Goal: Information Seeking & Learning: Learn about a topic

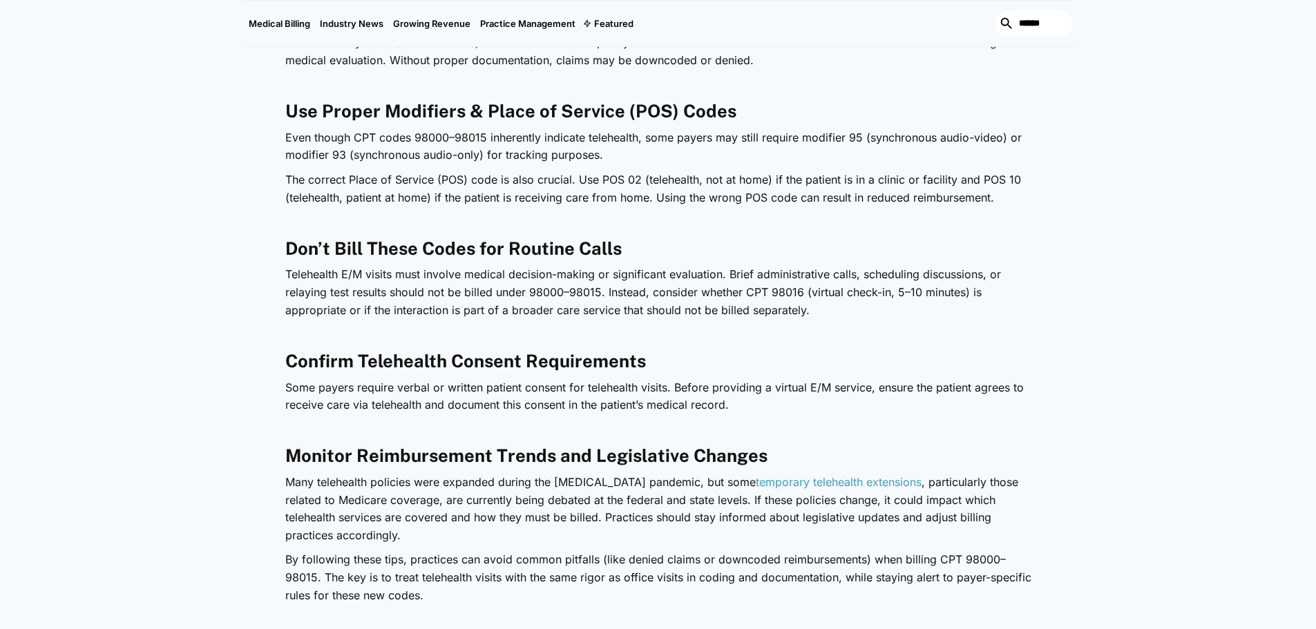
scroll to position [1934, 0]
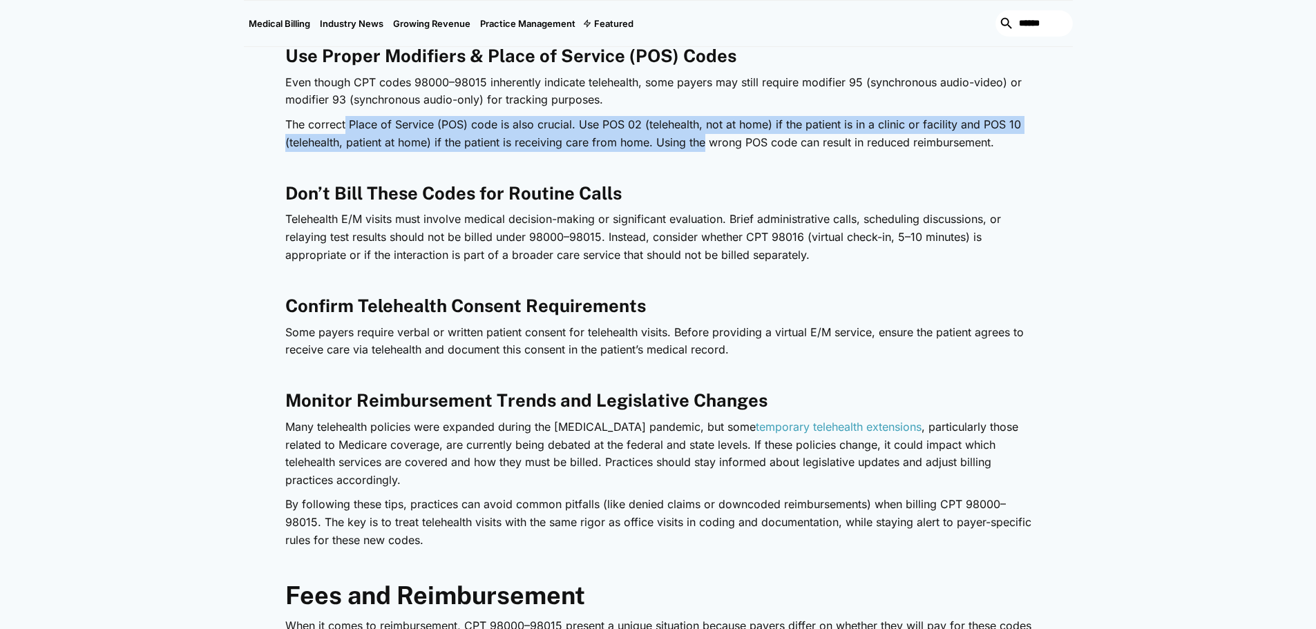
drag, startPoint x: 389, startPoint y: 126, endPoint x: 706, endPoint y: 142, distance: 318.1
click at [706, 142] on p "The correct Place of Service (POS) code is also crucial. Use POS 02 (telehealth…" at bounding box center [658, 133] width 746 height 35
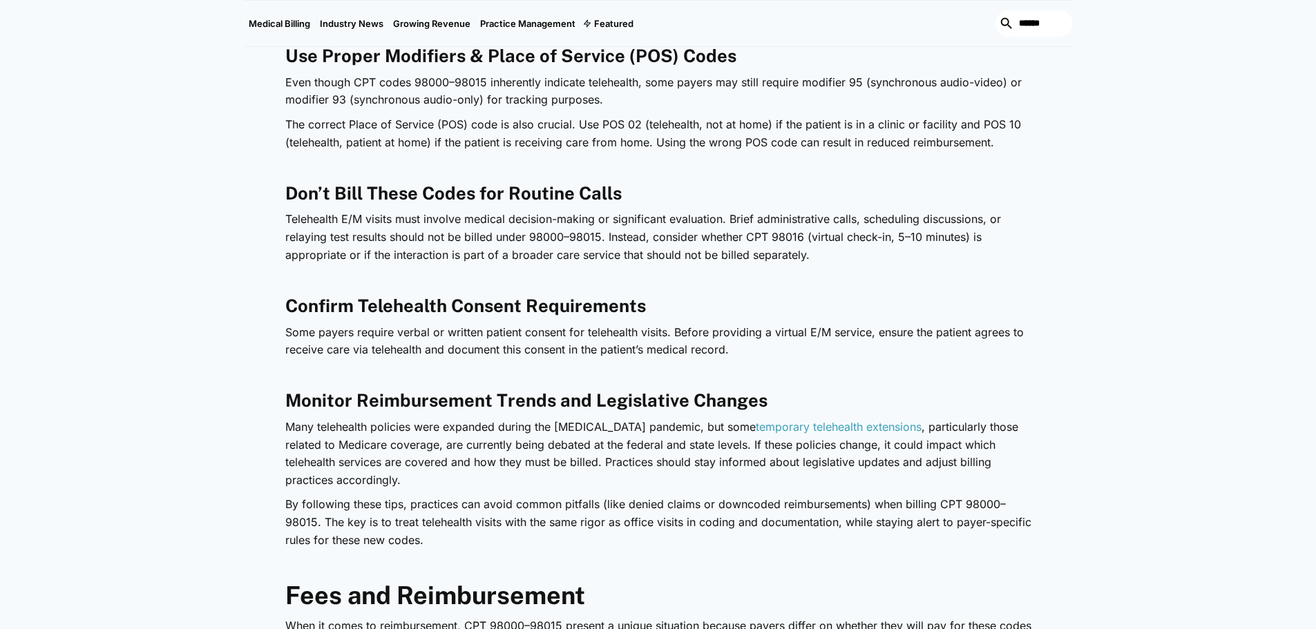
click at [704, 166] on p "‍" at bounding box center [658, 167] width 746 height 18
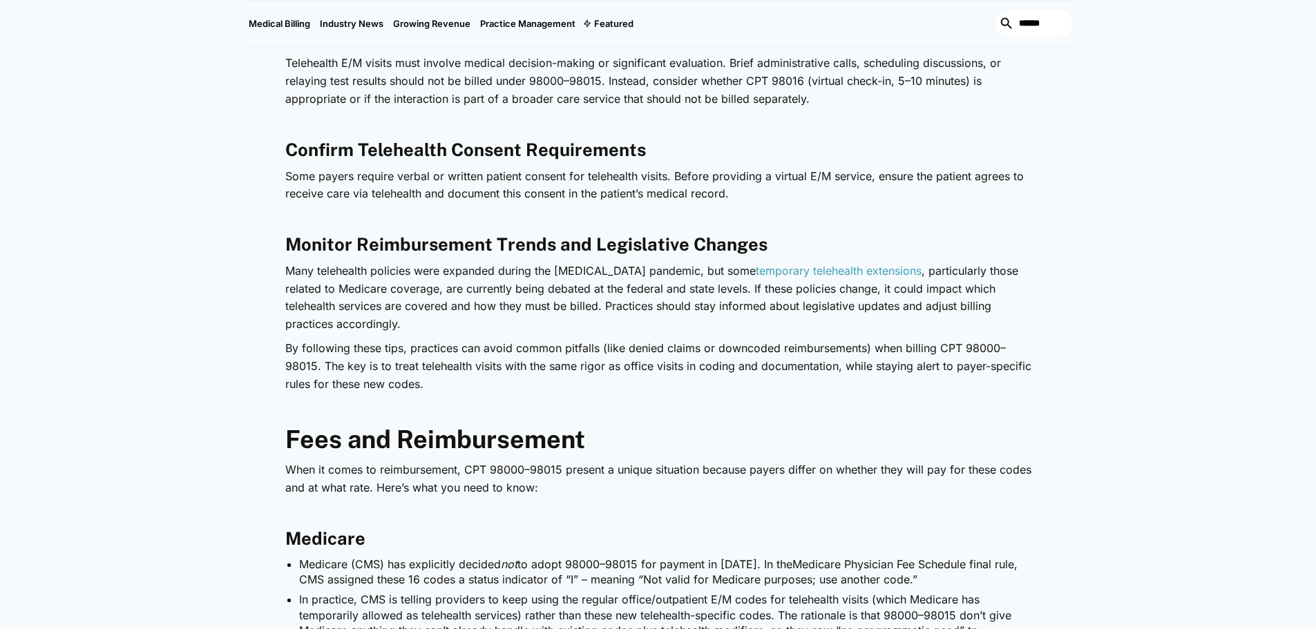
scroll to position [2279, 0]
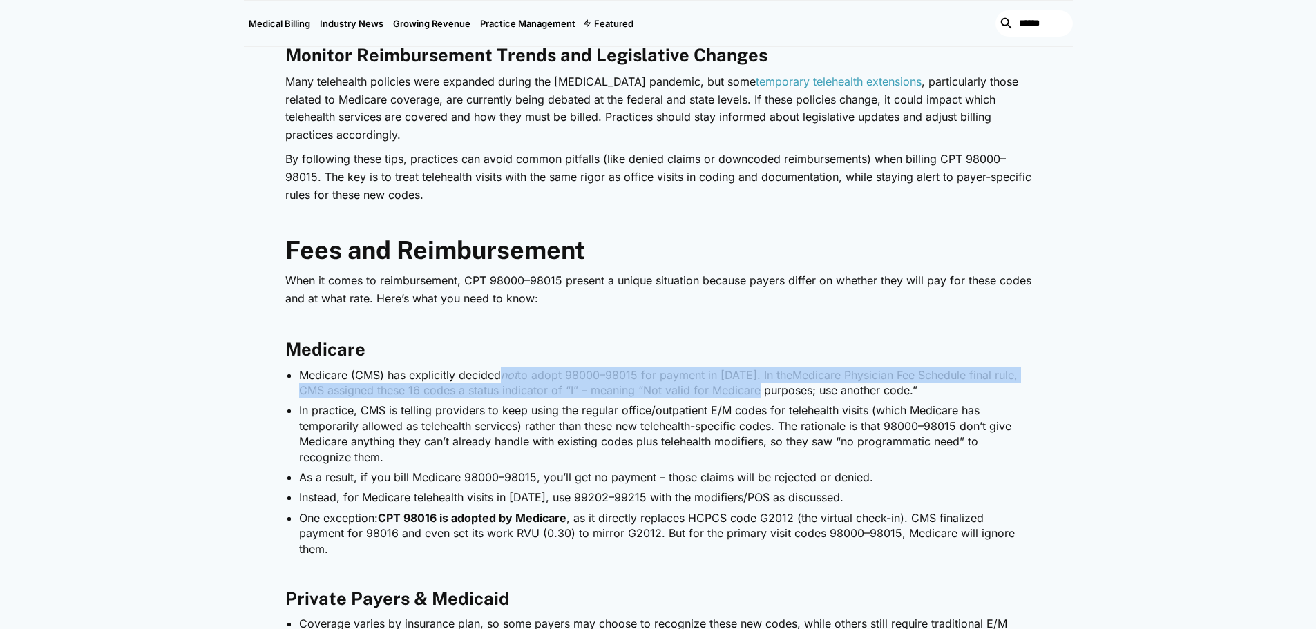
drag, startPoint x: 503, startPoint y: 372, endPoint x: 759, endPoint y: 389, distance: 256.8
click at [759, 389] on li "Medicare (CMS) has explicitly decided not to adopt 98000–98015 for payment in […" at bounding box center [665, 382] width 732 height 31
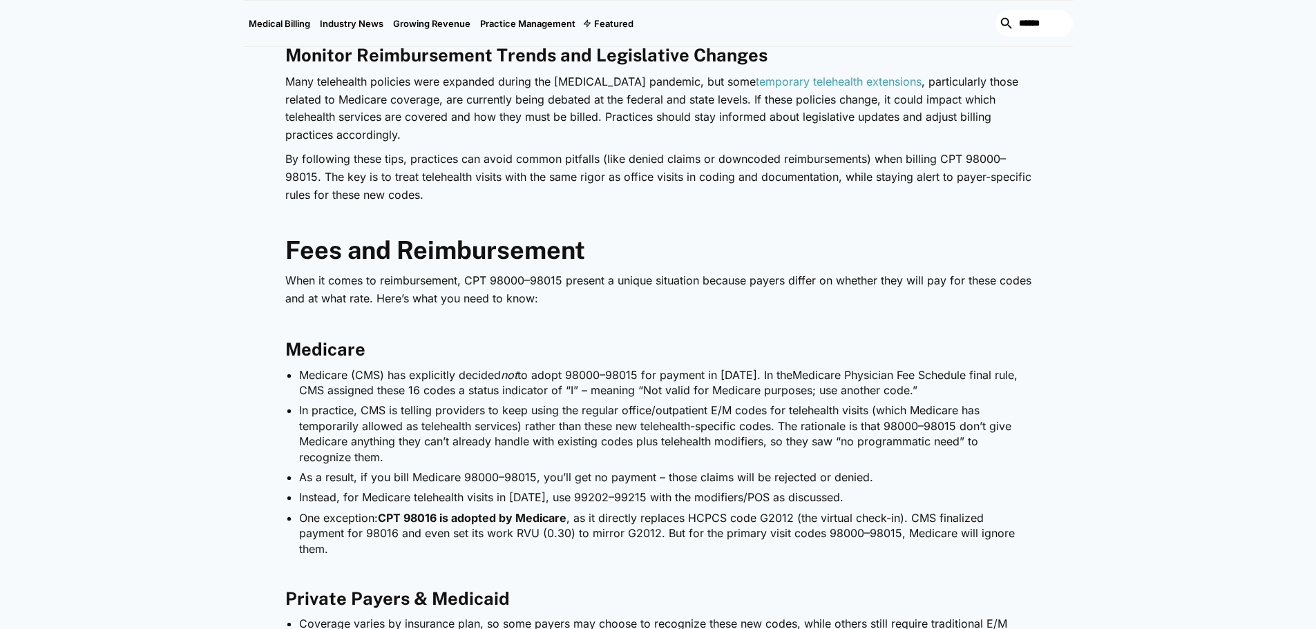
click at [698, 430] on li "In practice, CMS is telling providers to keep using the regular office/outpatie…" at bounding box center [665, 434] width 732 height 62
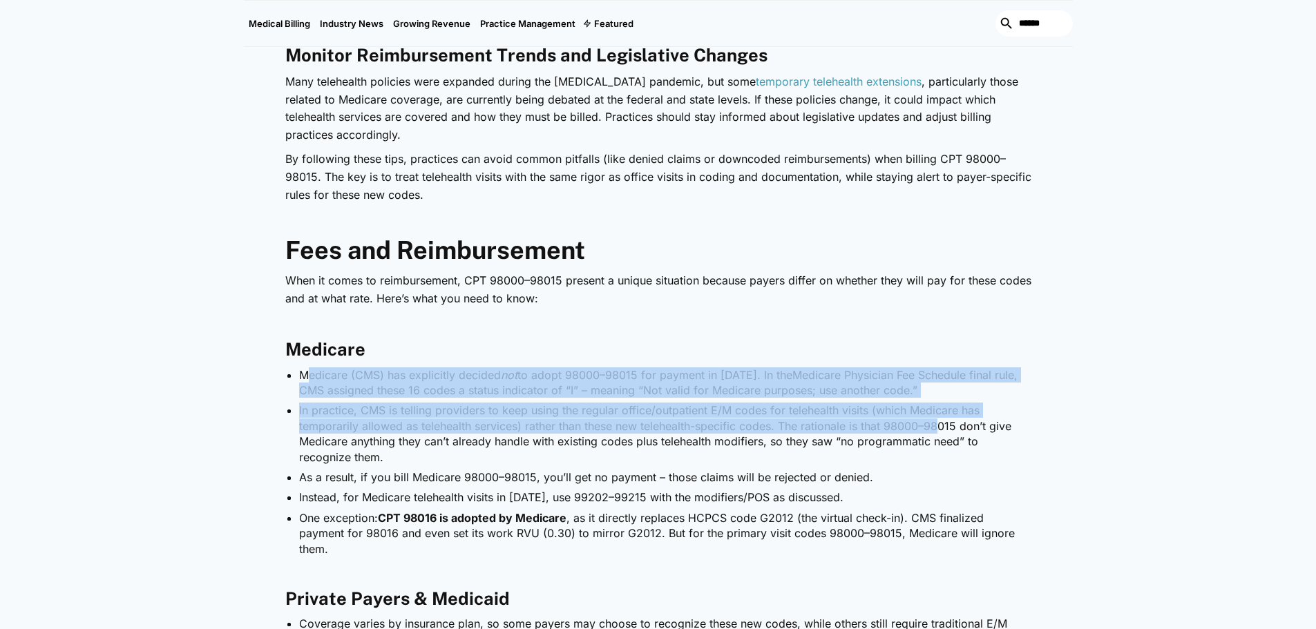
drag, startPoint x: 351, startPoint y: 372, endPoint x: 942, endPoint y: 432, distance: 593.5
click at [942, 432] on ul "Medicare (CMS) has explicitly decided not to adopt 98000–98015 for payment in […" at bounding box center [658, 461] width 746 height 189
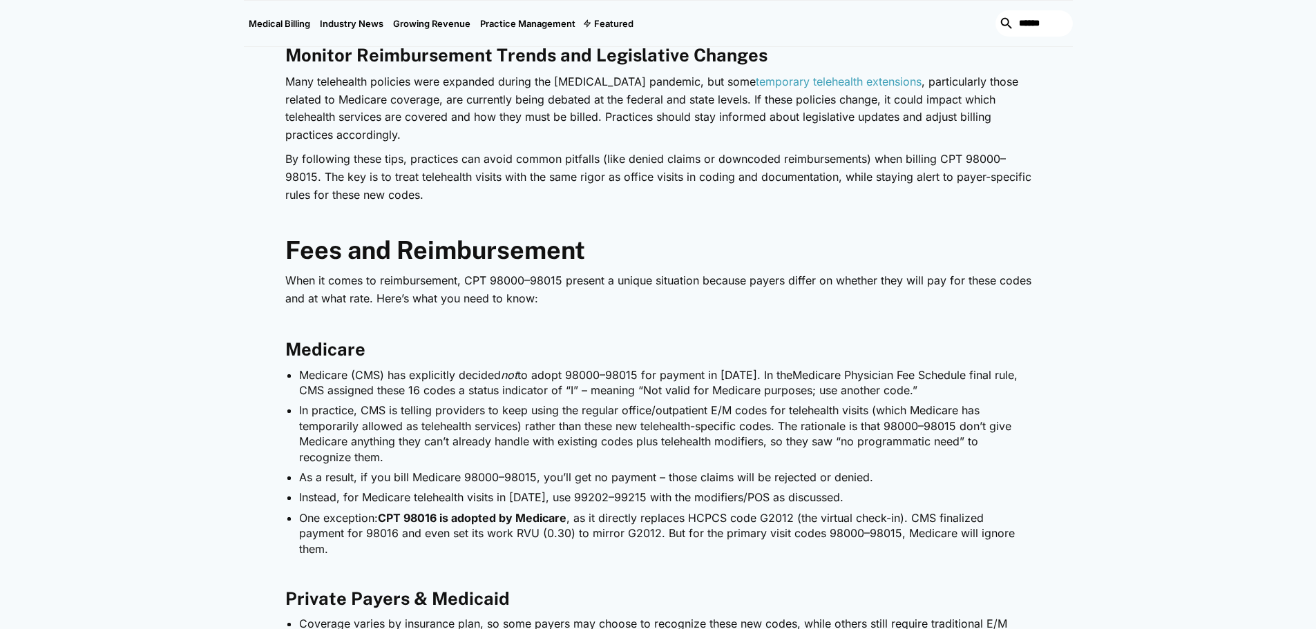
click at [659, 461] on li "In practice, CMS is telling providers to keep using the regular office/outpatie…" at bounding box center [665, 434] width 732 height 62
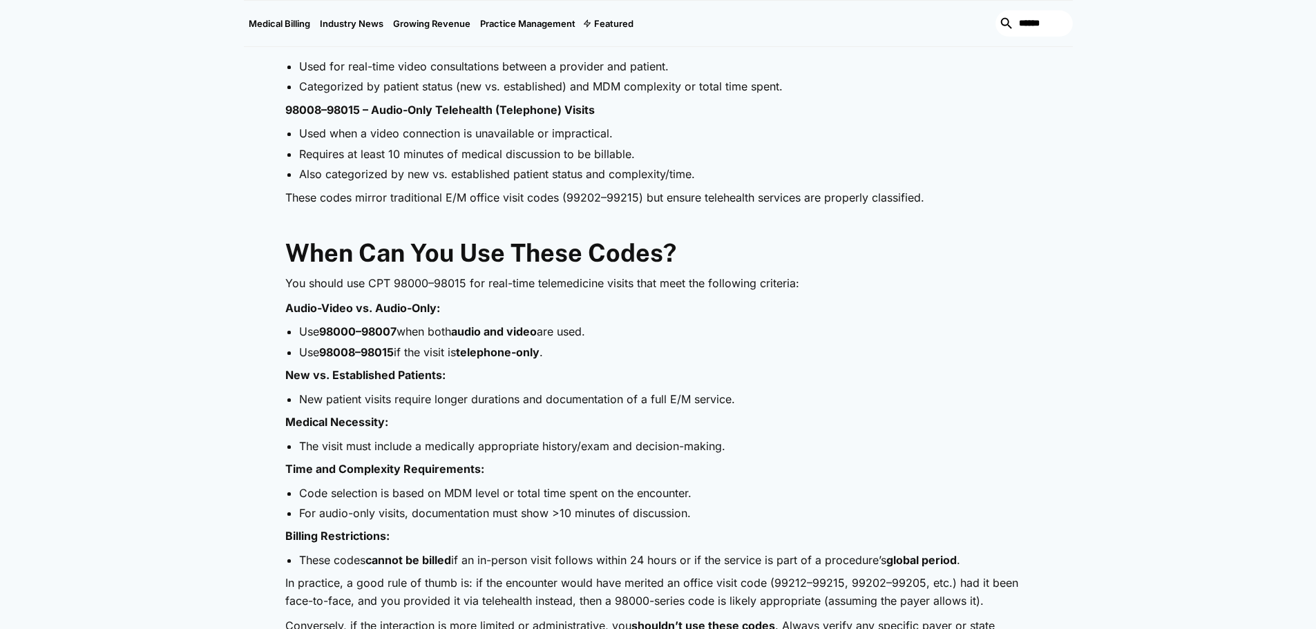
scroll to position [760, 0]
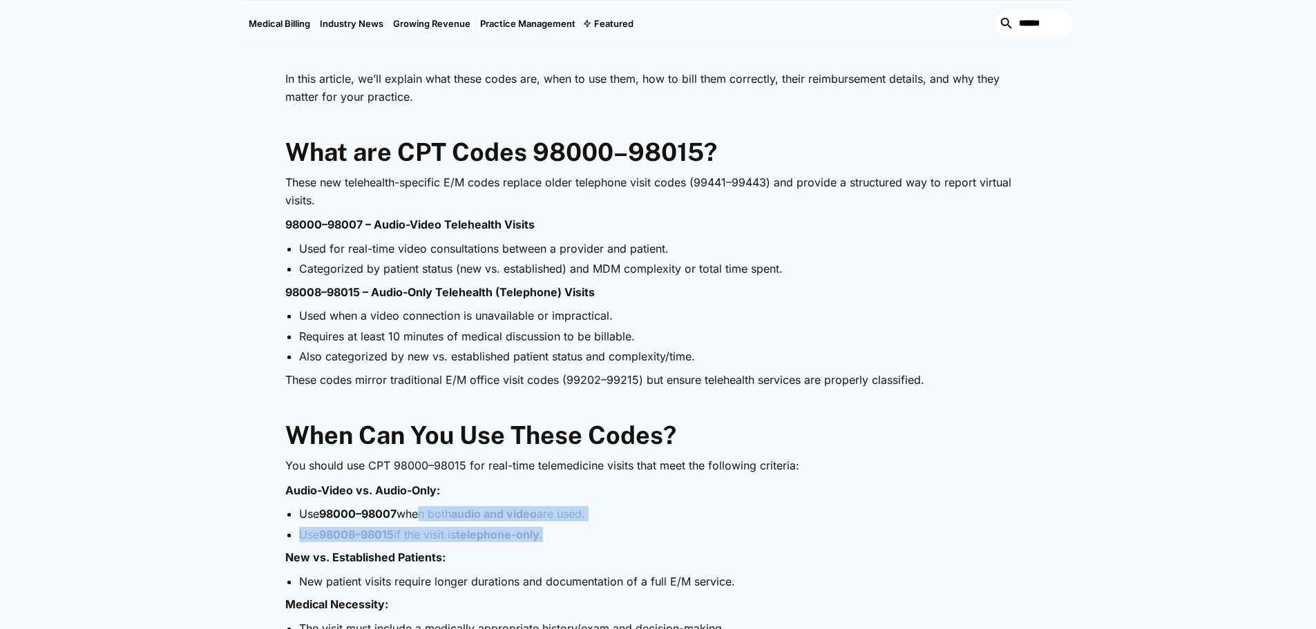
drag, startPoint x: 418, startPoint y: 517, endPoint x: 568, endPoint y: 526, distance: 149.4
click at [568, 526] on ul "Use 98000–98007 when both audio and video are used. Use 98008–98015 if the visi…" at bounding box center [658, 524] width 746 height 36
click at [635, 523] on ul "Use 98000–98007 when both audio and video are used. Use 98008–98015 if the visi…" at bounding box center [658, 524] width 746 height 36
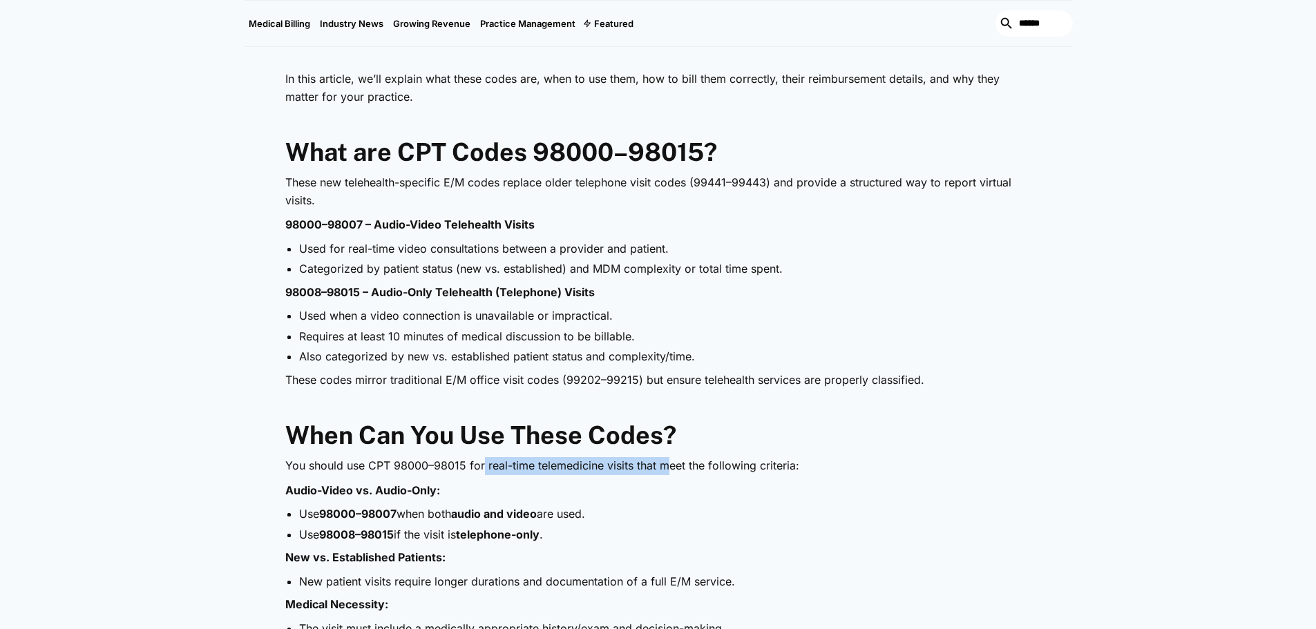
drag, startPoint x: 481, startPoint y: 469, endPoint x: 673, endPoint y: 480, distance: 191.6
click at [674, 475] on p "You should use CPT 98000–98015 for real-time telemedicine visits that meet the …" at bounding box center [658, 466] width 746 height 18
click at [669, 514] on li "Use 98000–98007 when both audio and video are used." at bounding box center [665, 513] width 732 height 15
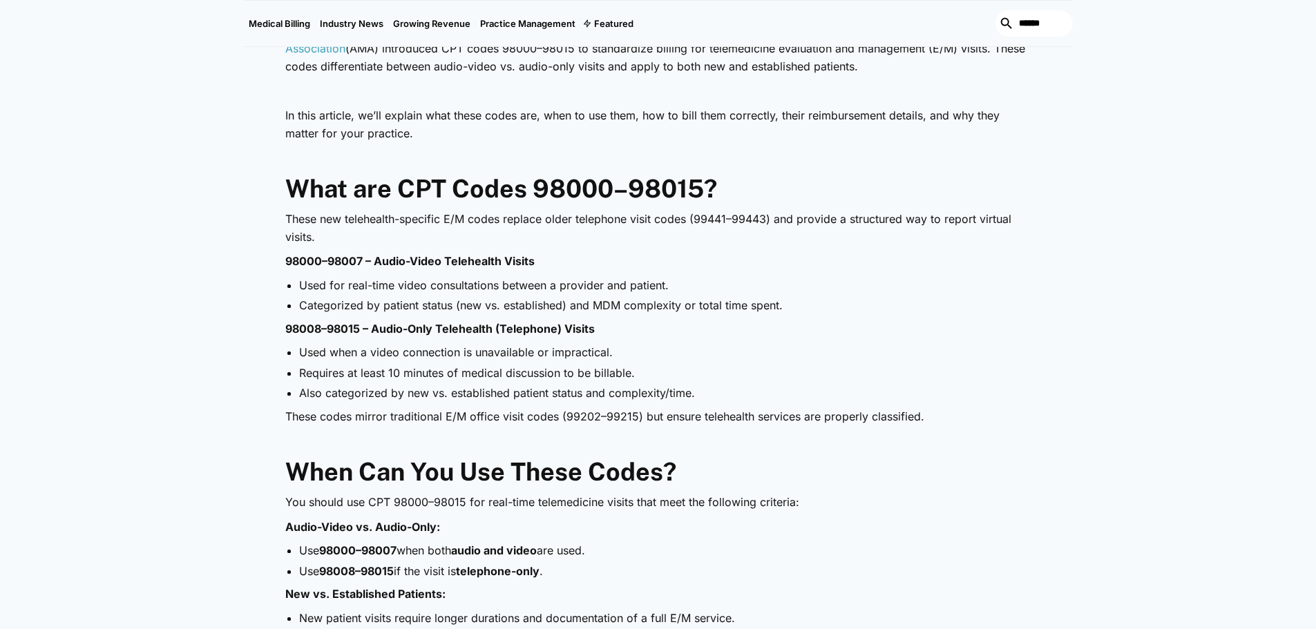
scroll to position [691, 0]
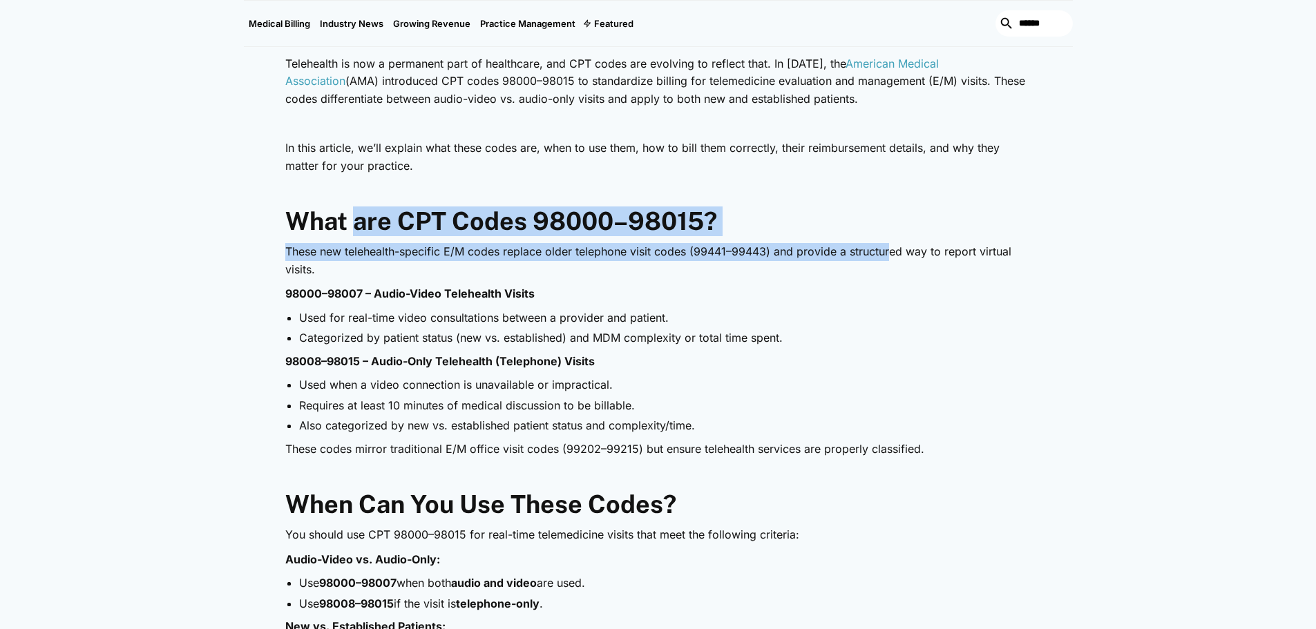
drag, startPoint x: 352, startPoint y: 223, endPoint x: 887, endPoint y: 253, distance: 536.0
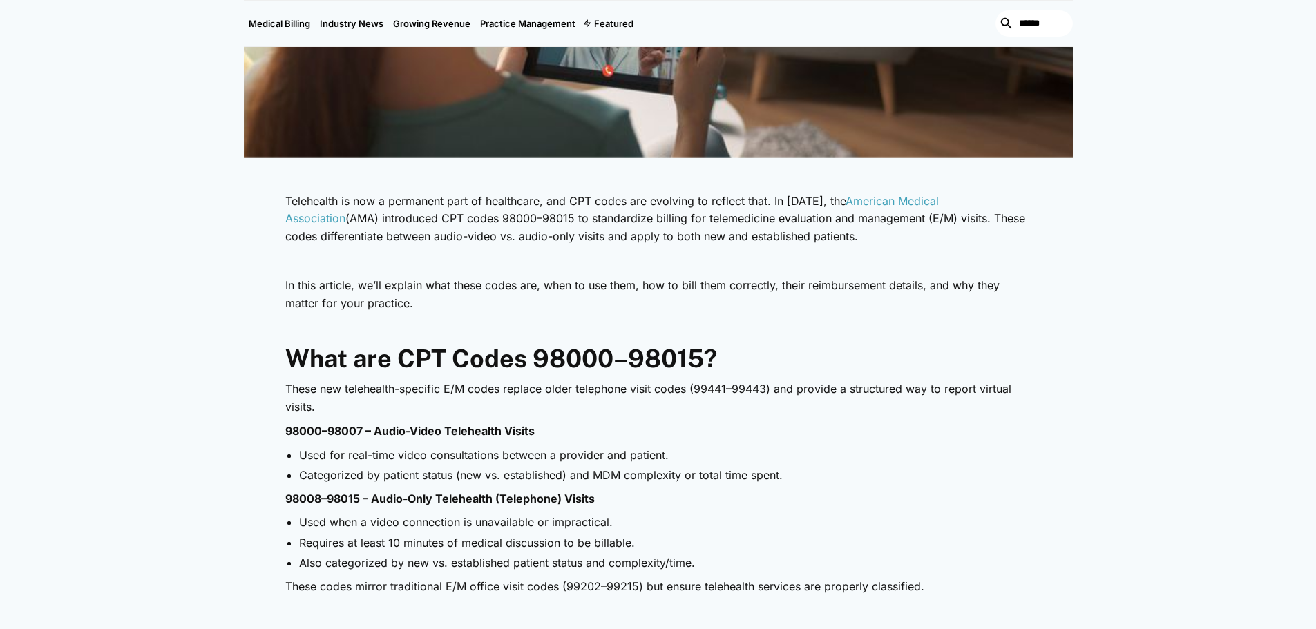
scroll to position [552, 0]
drag, startPoint x: 782, startPoint y: 238, endPoint x: 889, endPoint y: 242, distance: 107.8
click at [889, 242] on p "Telehealth is now a permanent part of healthcare, and CPT codes are evolving to…" at bounding box center [658, 219] width 746 height 53
drag, startPoint x: 528, startPoint y: 291, endPoint x: 550, endPoint y: 296, distance: 22.1
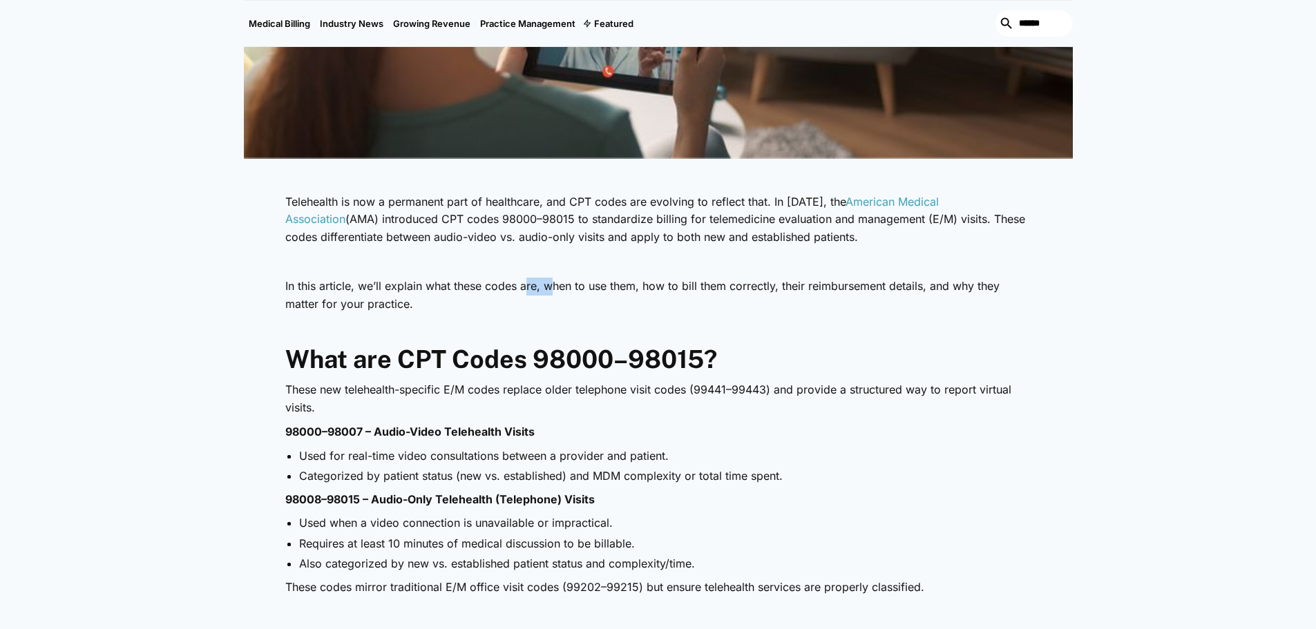
click at [550, 296] on p "In this article, we’ll explain what these codes are, when to use them, how to b…" at bounding box center [658, 295] width 746 height 35
click at [550, 347] on strong "What are CPT Codes 98000–98015?" at bounding box center [501, 359] width 432 height 29
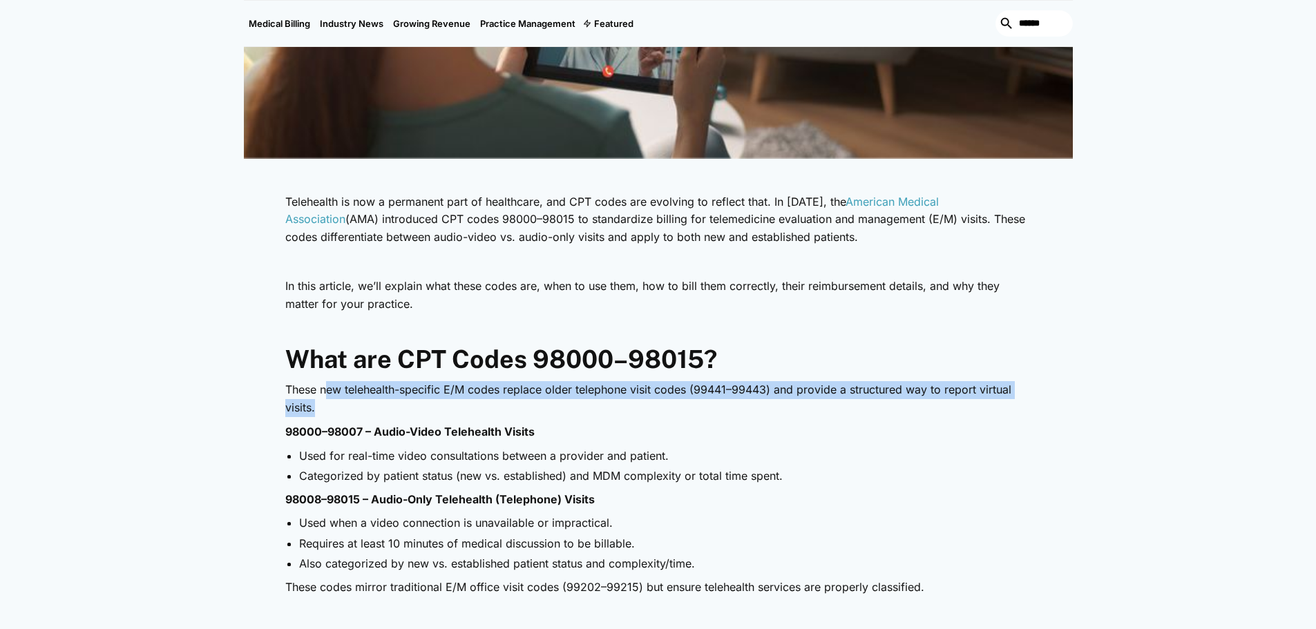
drag, startPoint x: 336, startPoint y: 394, endPoint x: 637, endPoint y: 407, distance: 301.4
click at [633, 407] on p "These new telehealth-specific E/M codes replace older telephone visit codes (99…" at bounding box center [658, 398] width 746 height 35
click at [677, 415] on p "These new telehealth-specific E/M codes replace older telephone visit codes (99…" at bounding box center [658, 398] width 746 height 35
click at [677, 414] on p "These new telehealth-specific E/M codes replace older telephone visit codes (99…" at bounding box center [658, 398] width 746 height 35
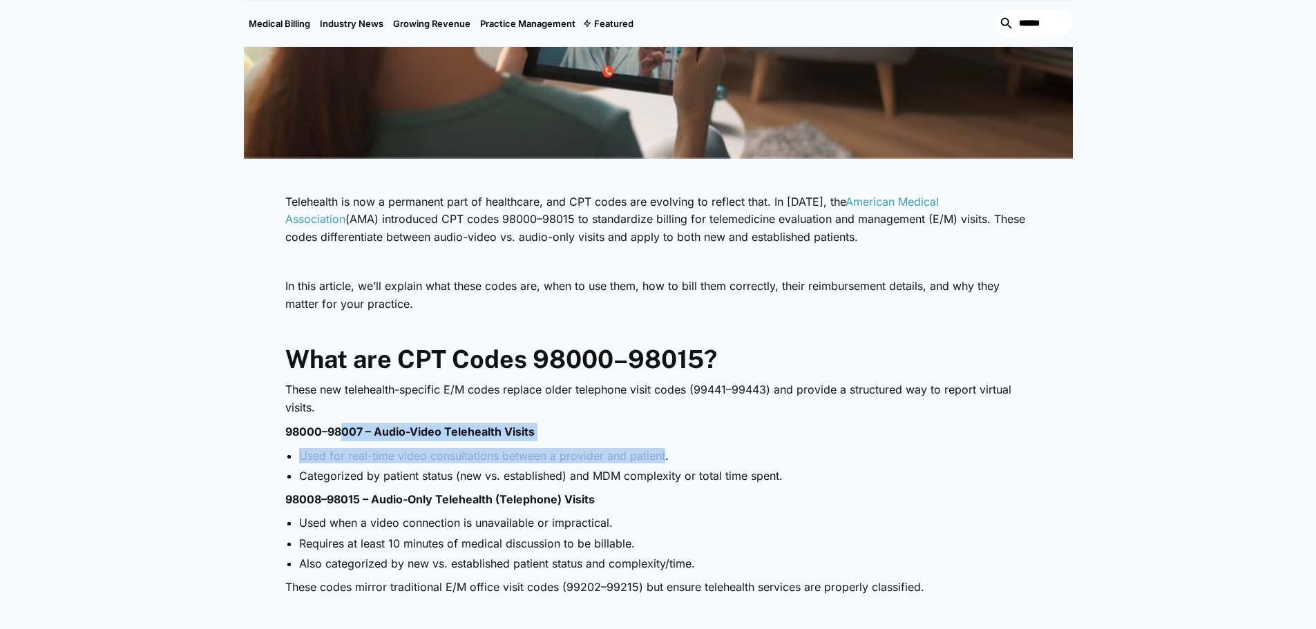
drag, startPoint x: 341, startPoint y: 436, endPoint x: 663, endPoint y: 465, distance: 323.1
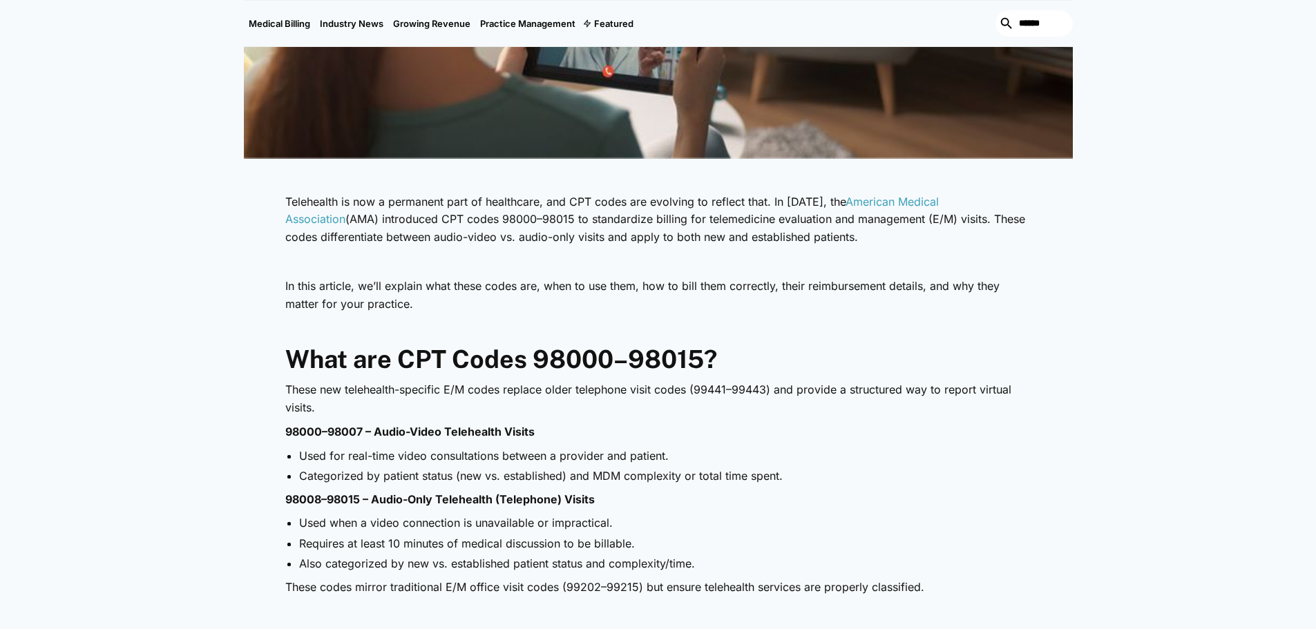
click at [1009, 521] on li "Used when a video connection is unavailable or impractical." at bounding box center [665, 522] width 732 height 15
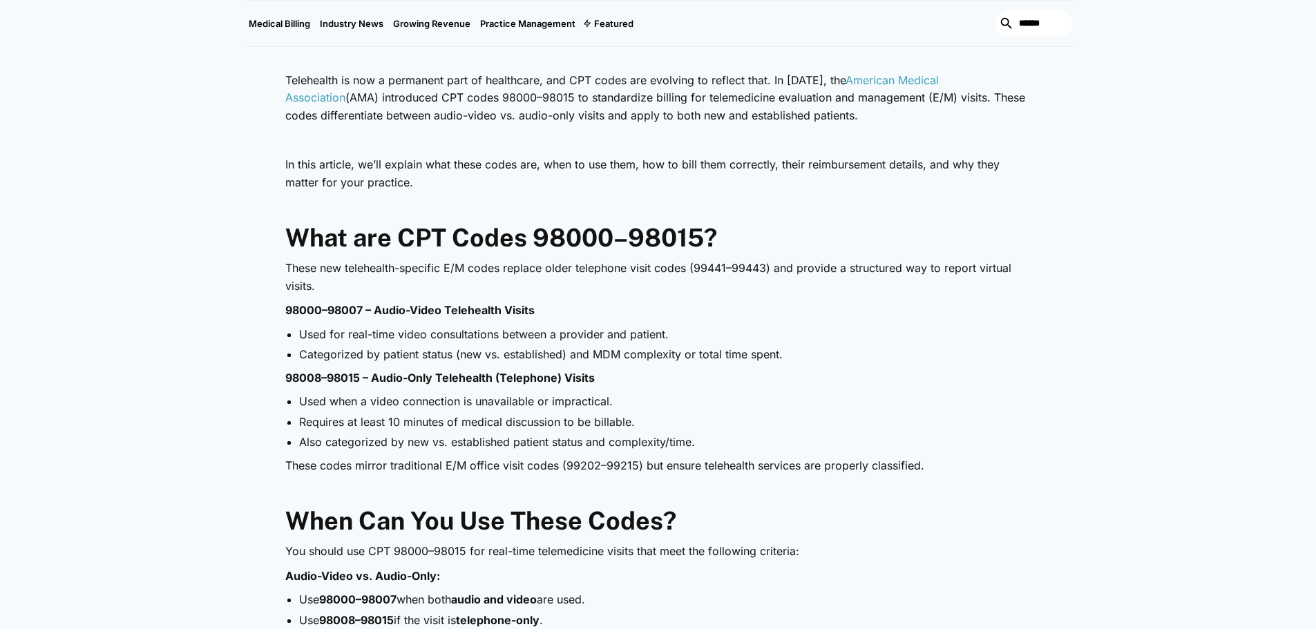
scroll to position [898, 0]
